Goal: Check status: Check status

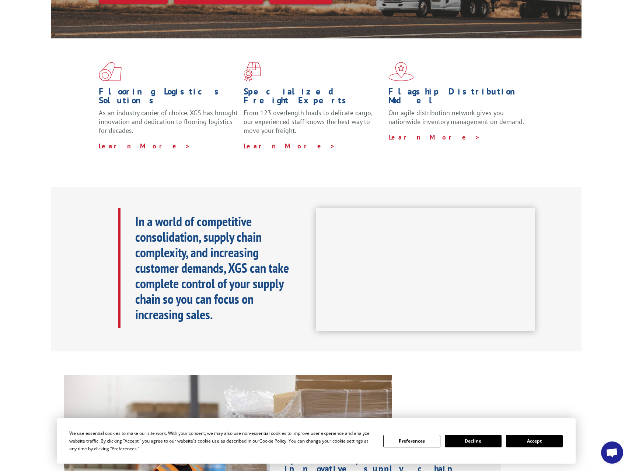
scroll to position [184, 0]
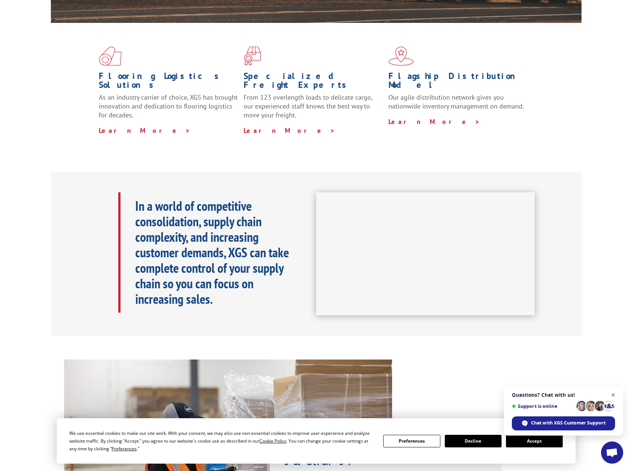
click at [615, 395] on span "Open chat" at bounding box center [613, 394] width 9 height 9
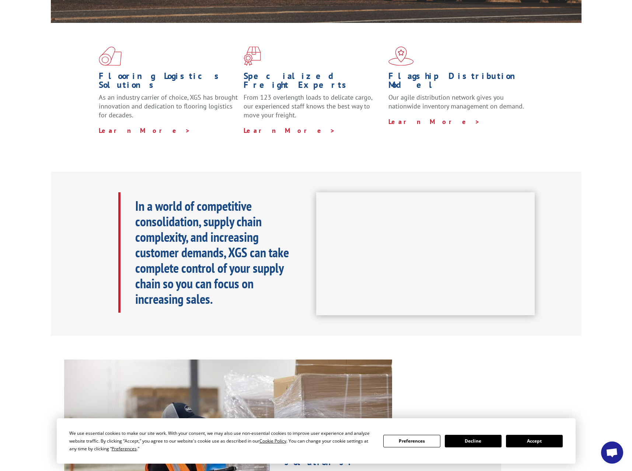
click at [552, 446] on button "Accept" at bounding box center [534, 440] width 57 height 13
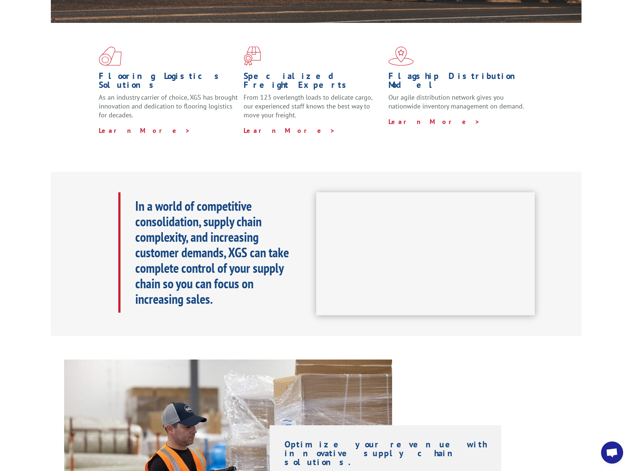
scroll to position [0, 0]
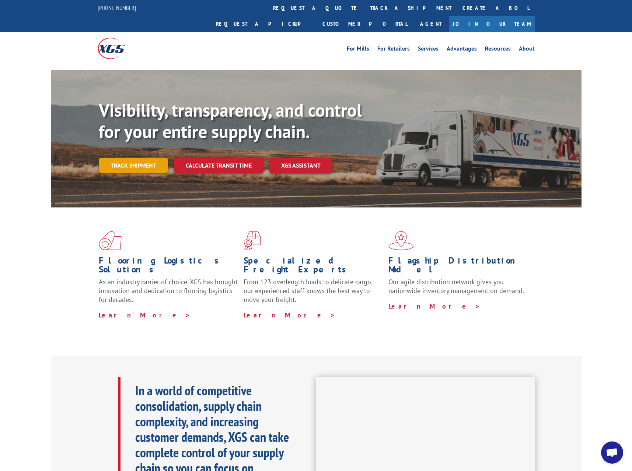
click at [154, 157] on link "Track shipment" at bounding box center [133, 164] width 69 height 15
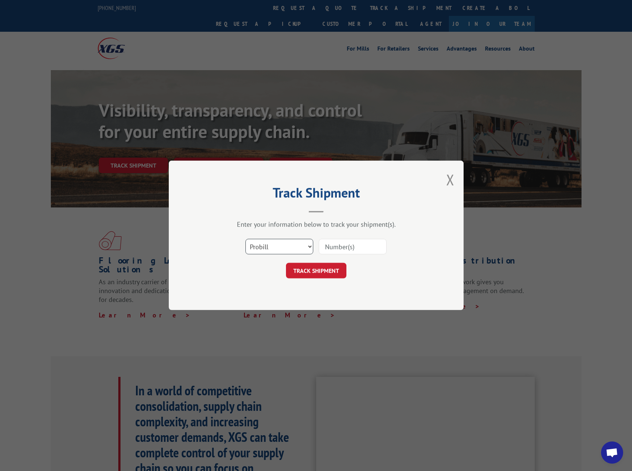
click at [297, 246] on select "Select category... Probill BOL PO" at bounding box center [280, 246] width 68 height 15
select select "po"
click at [246, 239] on select "Select category... Probill BOL PO" at bounding box center [280, 246] width 68 height 15
click at [350, 251] on input at bounding box center [353, 246] width 68 height 15
drag, startPoint x: 285, startPoint y: 249, endPoint x: 367, endPoint y: 246, distance: 82.0
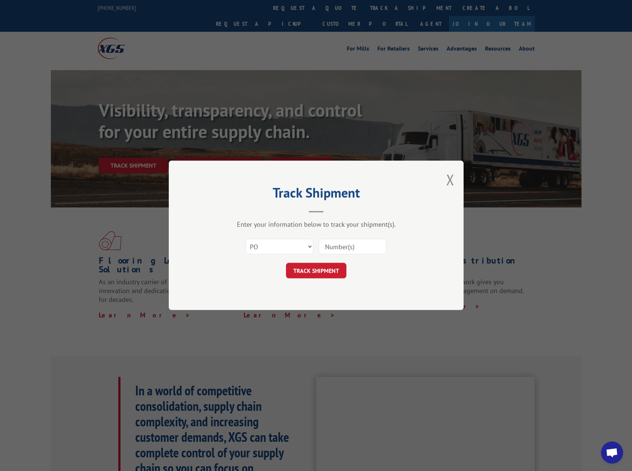
paste input "17009441"
type input "17009441"
click at [328, 271] on button "TRACK SHIPMENT" at bounding box center [316, 270] width 60 height 15
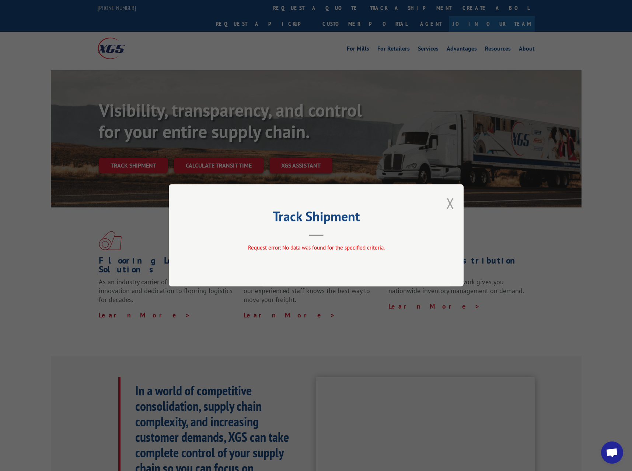
click at [449, 197] on button "Close modal" at bounding box center [451, 203] width 8 height 20
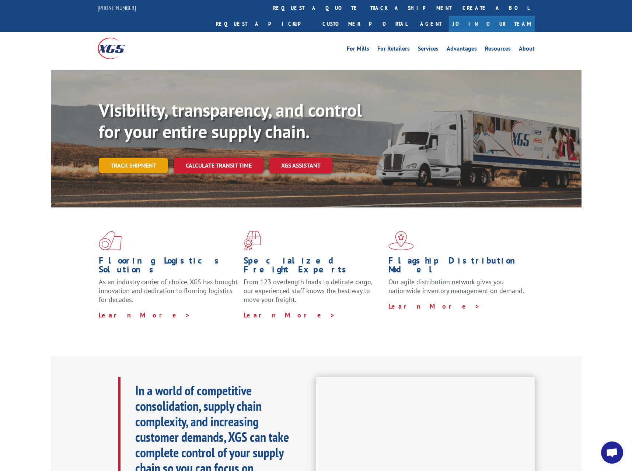
click at [147, 157] on link "Track shipment" at bounding box center [133, 164] width 69 height 15
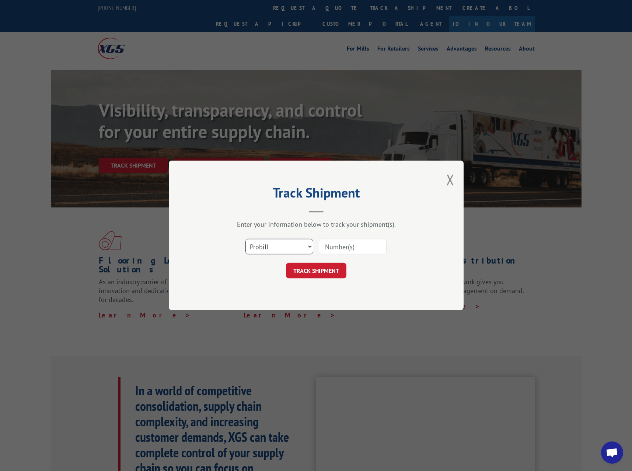
click at [299, 247] on select "Select category... Probill BOL PO" at bounding box center [280, 246] width 68 height 15
click at [349, 249] on input at bounding box center [353, 246] width 68 height 15
paste input "17009441"
type input "17009441"
click at [304, 268] on button "TRACK SHIPMENT" at bounding box center [316, 270] width 60 height 15
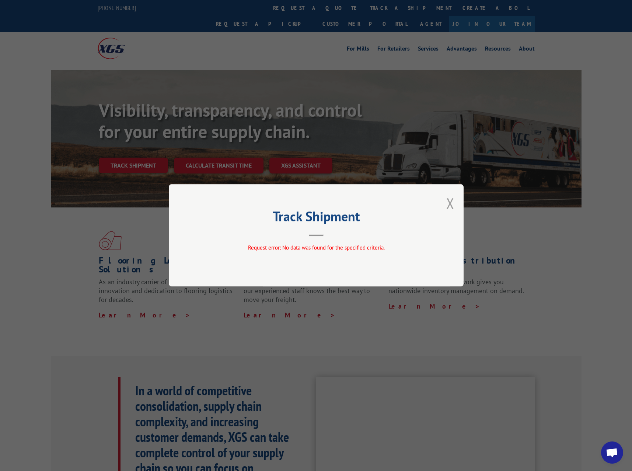
click at [452, 205] on button "Close modal" at bounding box center [451, 203] width 8 height 20
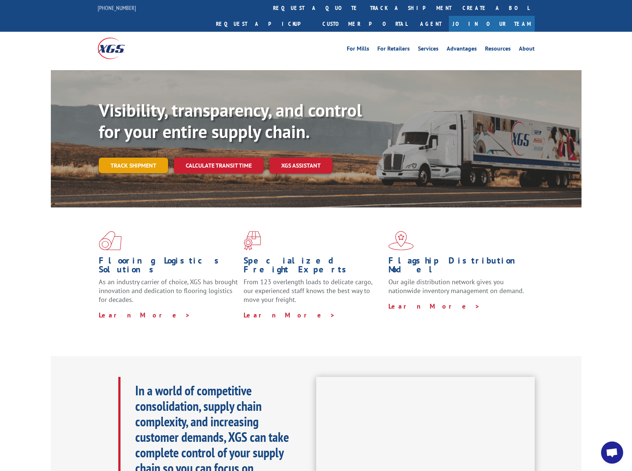
click at [144, 157] on link "Track shipment" at bounding box center [133, 164] width 69 height 15
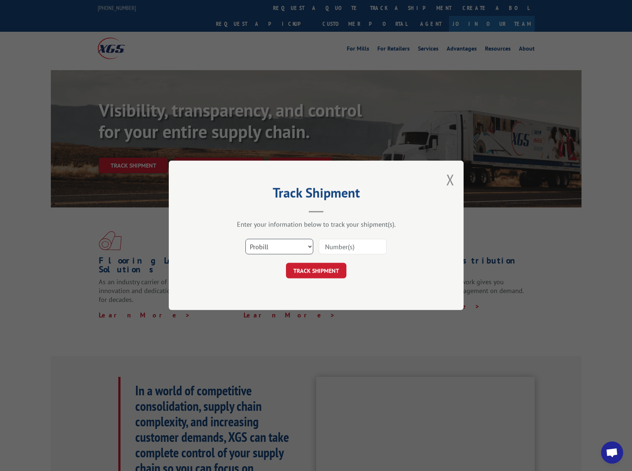
click at [297, 248] on select "Select category... Probill BOL PO" at bounding box center [280, 246] width 68 height 15
select select "bol"
click at [246, 239] on select "Select category... Probill BOL PO" at bounding box center [280, 246] width 68 height 15
click at [353, 252] on input at bounding box center [353, 246] width 68 height 15
paste input "17009441"
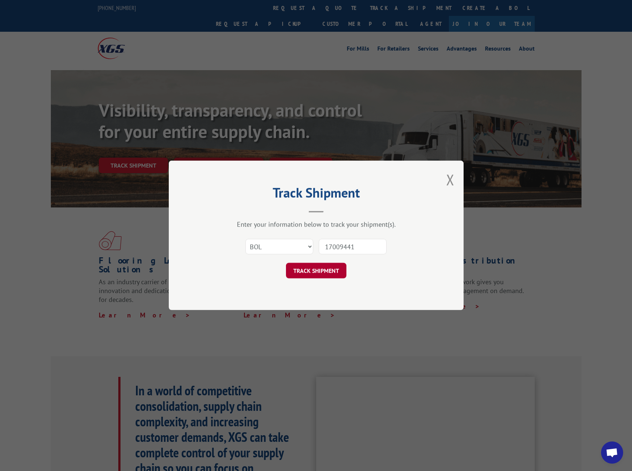
type input "17009441"
click at [321, 271] on button "TRACK SHIPMENT" at bounding box center [316, 270] width 60 height 15
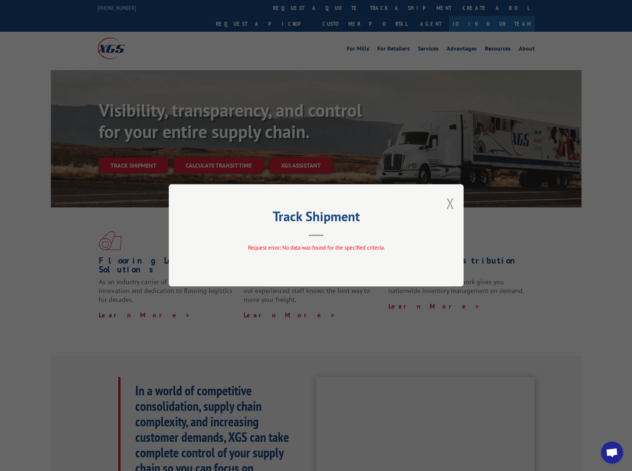
click at [452, 203] on button "Close modal" at bounding box center [451, 203] width 8 height 20
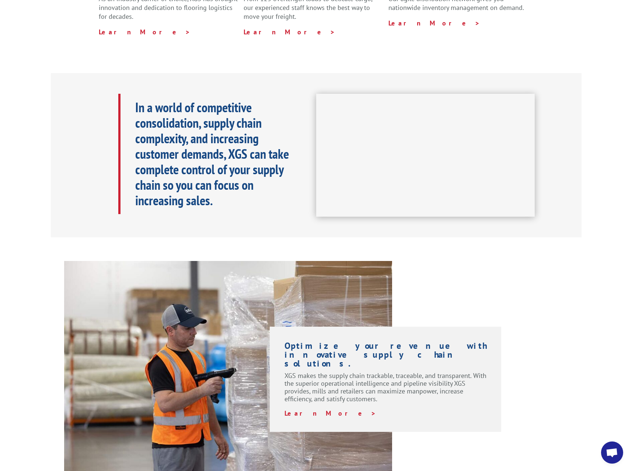
scroll to position [221, 0]
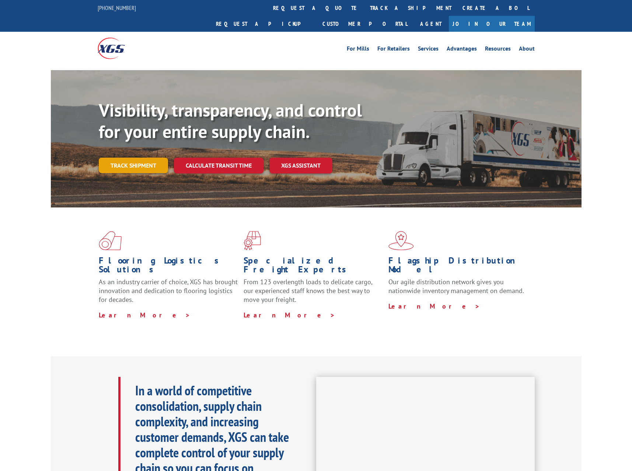
click at [127, 157] on link "Track shipment" at bounding box center [133, 164] width 69 height 15
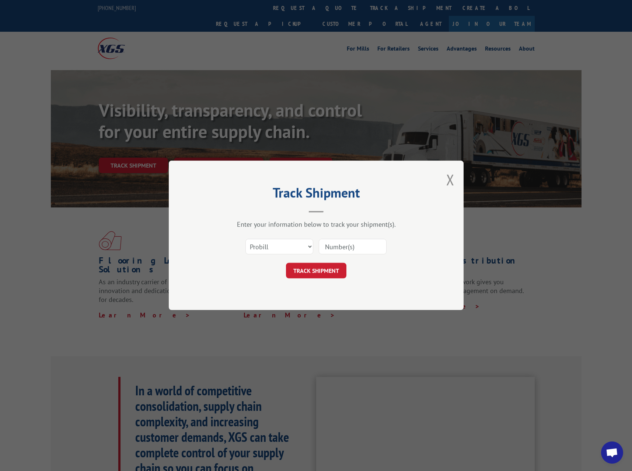
paste input "17592409"
type input "17592409"
click at [318, 268] on button "TRACK SHIPMENT" at bounding box center [316, 270] width 60 height 15
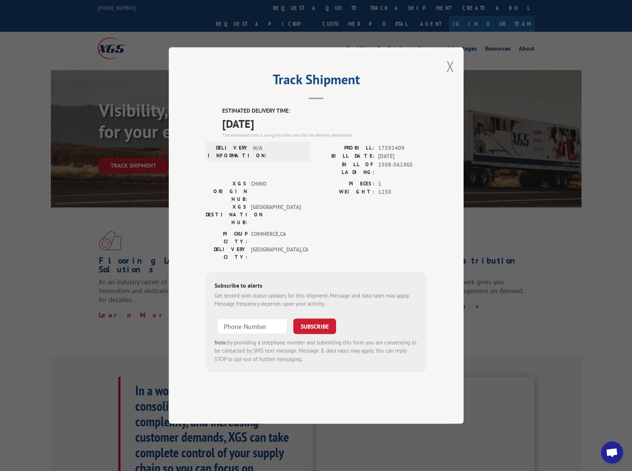
click at [452, 76] on button "Close modal" at bounding box center [451, 66] width 8 height 20
